Goal: Obtain resource: Download file/media

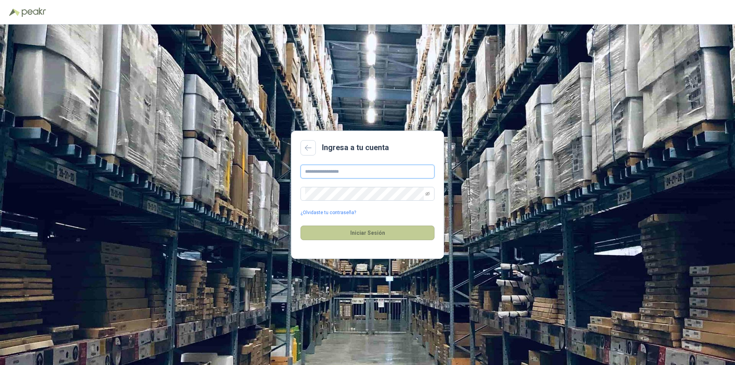
type input "**********"
click at [369, 231] on button "Iniciar Sesión" at bounding box center [368, 233] width 134 height 15
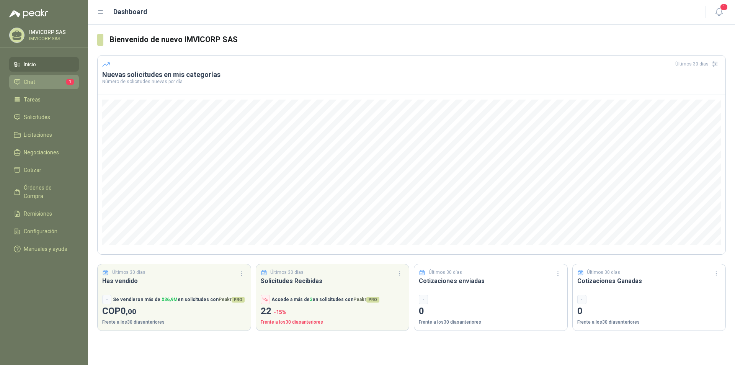
click at [43, 79] on li "Chat 1" at bounding box center [44, 82] width 61 height 8
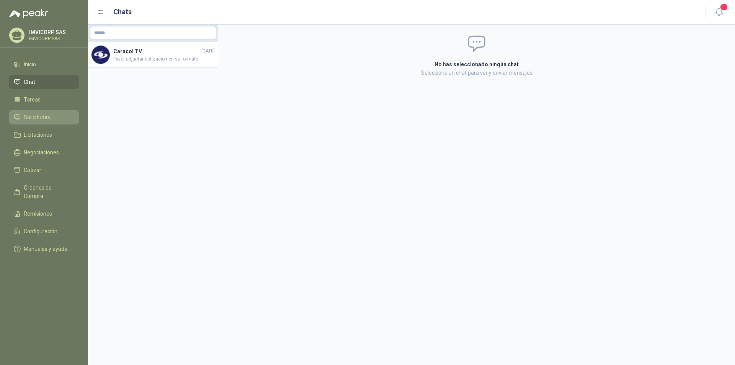
click at [39, 118] on span "Solicitudes" at bounding box center [37, 117] width 26 height 8
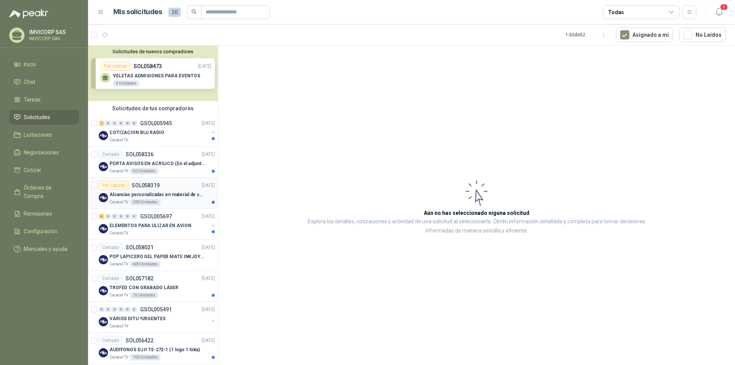
click at [150, 198] on p "Alcancías personalizadas en material de cerámica (VER ADJUNTO)" at bounding box center [157, 194] width 95 height 7
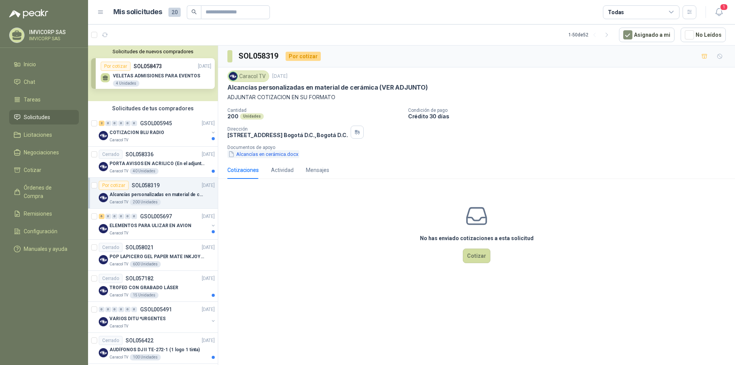
click at [281, 151] on button "Alcancías en cerámica.docx" at bounding box center [264, 154] width 72 height 8
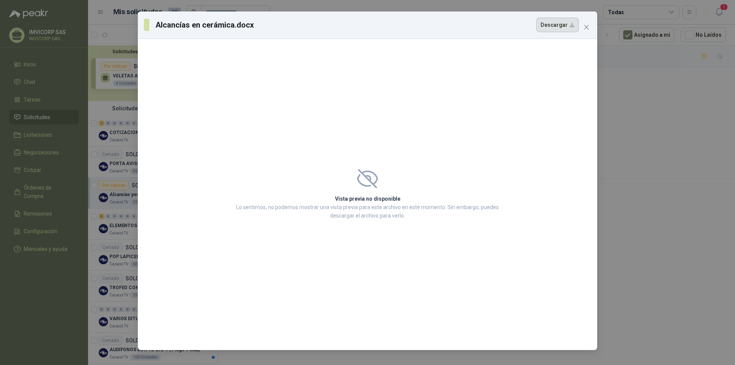
click at [557, 21] on button "Descargar" at bounding box center [558, 25] width 43 height 15
click at [584, 28] on icon "close" at bounding box center [587, 27] width 6 height 6
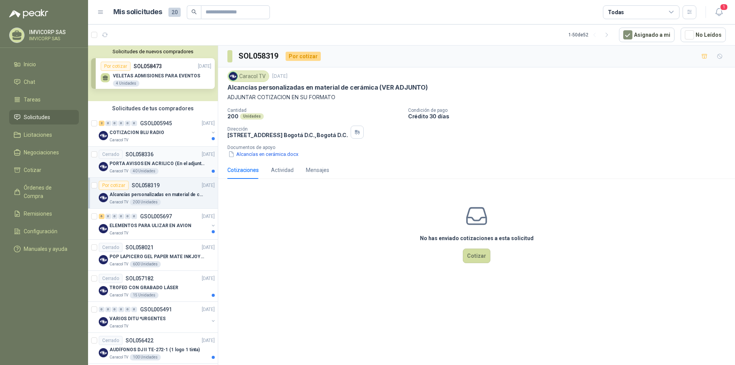
click at [162, 161] on p "PORTA AVISOS EN ACRILICO (En el adjunto mas informacion)" at bounding box center [157, 163] width 95 height 7
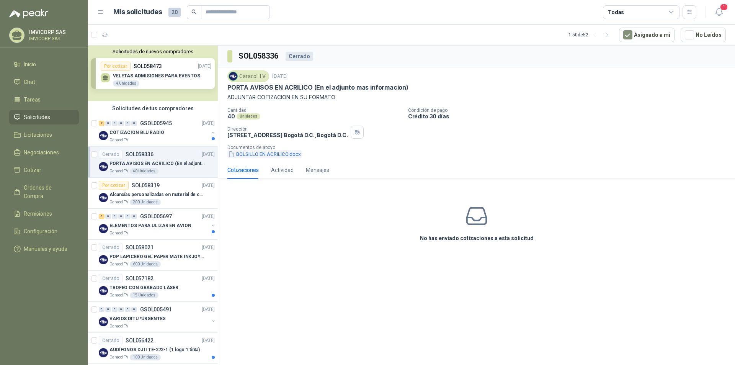
click at [277, 154] on button "BOLSILLO EN ACRILICO.docx" at bounding box center [265, 154] width 74 height 8
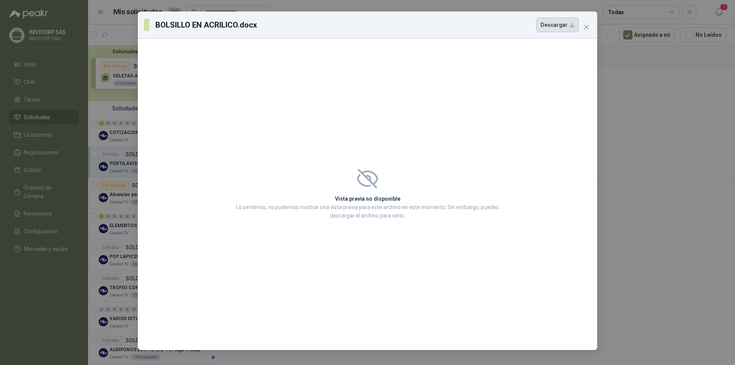
click at [556, 25] on button "Descargar" at bounding box center [558, 25] width 43 height 15
click at [589, 27] on icon "close" at bounding box center [587, 27] width 6 height 6
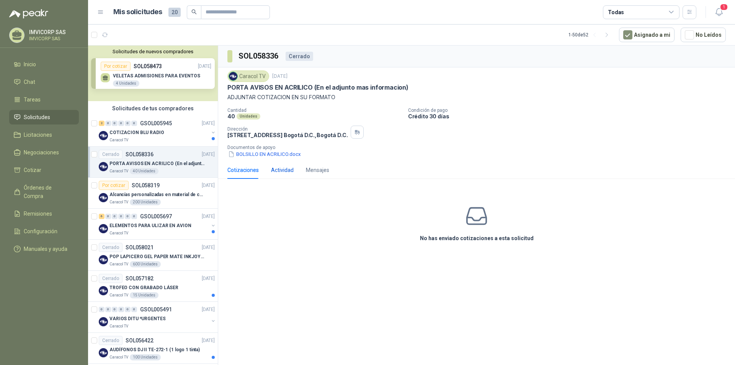
click at [277, 170] on div "Actividad" at bounding box center [282, 170] width 23 height 8
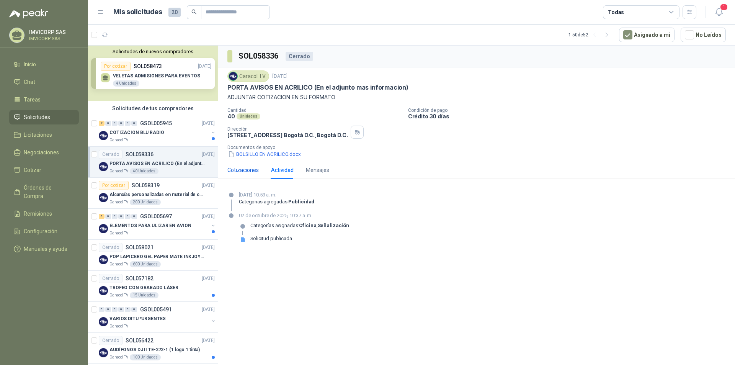
click at [244, 169] on div "Cotizaciones" at bounding box center [243, 170] width 31 height 8
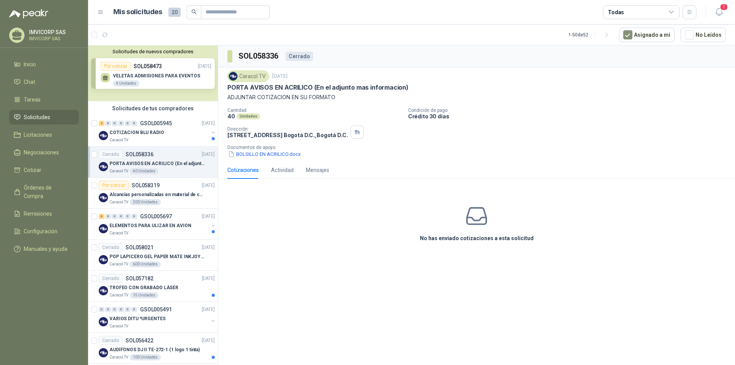
click at [146, 165] on p "PORTA AVISOS EN ACRILICO (En el adjunto mas informacion)" at bounding box center [157, 163] width 95 height 7
click at [149, 171] on div "40 Unidades" at bounding box center [144, 171] width 29 height 6
click at [152, 73] on div "Solicitudes de nuevos compradores Por cotizar SOL058473 [DATE] VELETAS ADMISION…" at bounding box center [153, 74] width 130 height 56
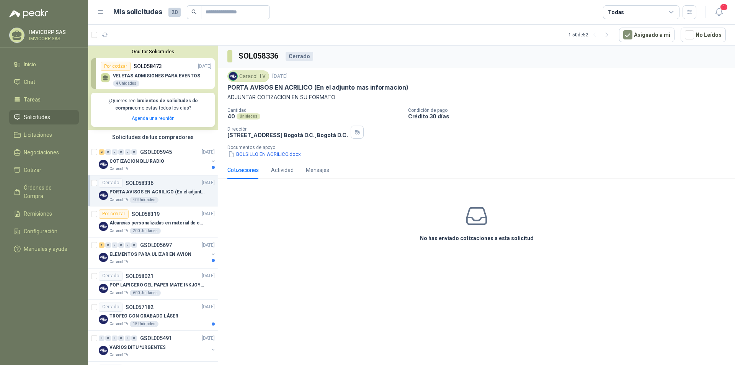
click at [152, 73] on div "VELETAS ADMISIONES PARA EVENTOS 4 Unidades" at bounding box center [156, 79] width 111 height 16
